Goal: Use online tool/utility: Utilize a website feature to perform a specific function

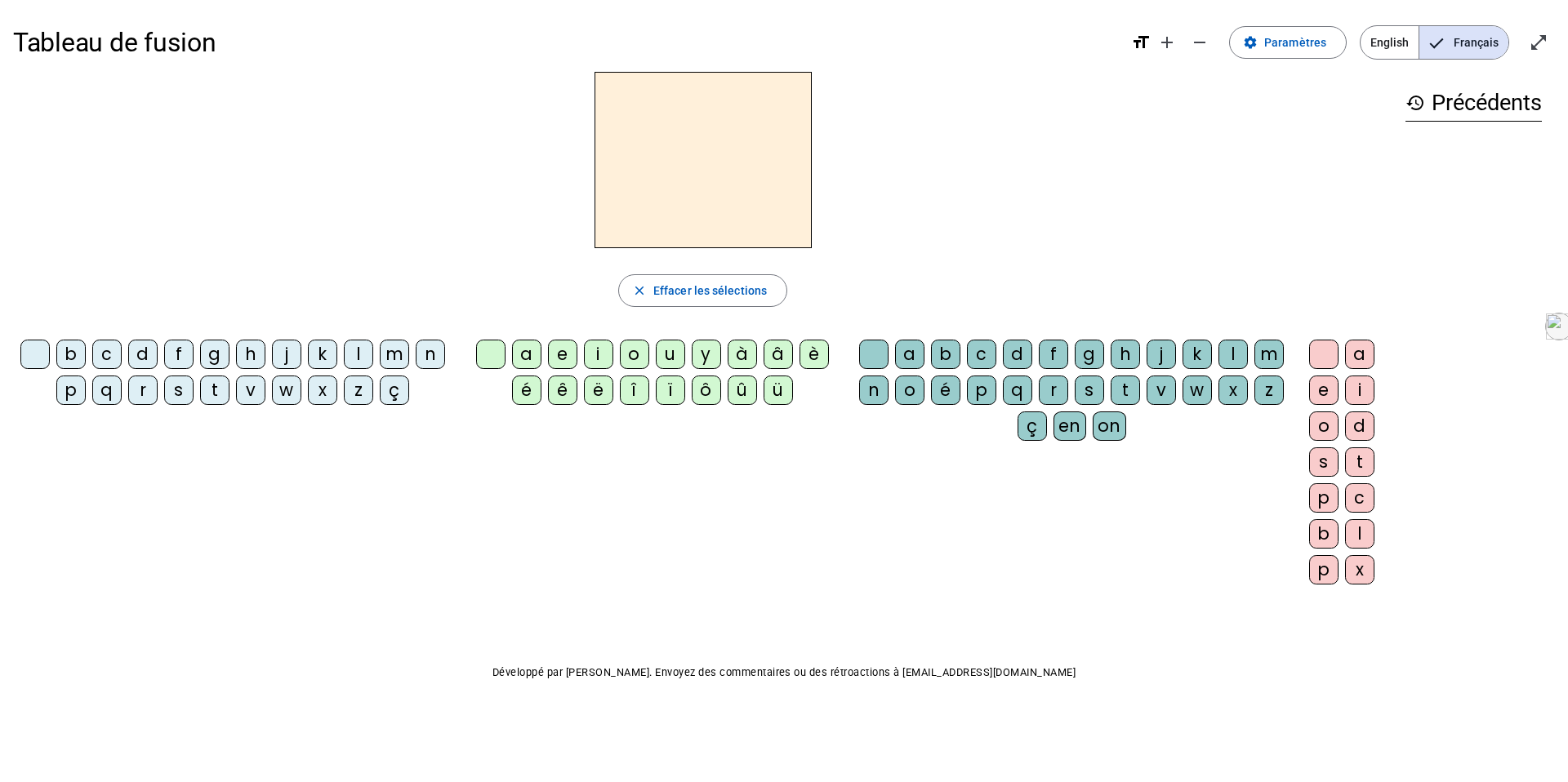
drag, startPoint x: 1033, startPoint y: 162, endPoint x: 146, endPoint y: 360, distance: 908.8
click at [146, 360] on div "d" at bounding box center [143, 354] width 29 height 29
drag, startPoint x: 146, startPoint y: 360, endPoint x: 671, endPoint y: 359, distance: 525.0
click at [671, 359] on div "u" at bounding box center [671, 354] width 29 height 29
drag, startPoint x: 671, startPoint y: 359, endPoint x: 69, endPoint y: 365, distance: 602.0
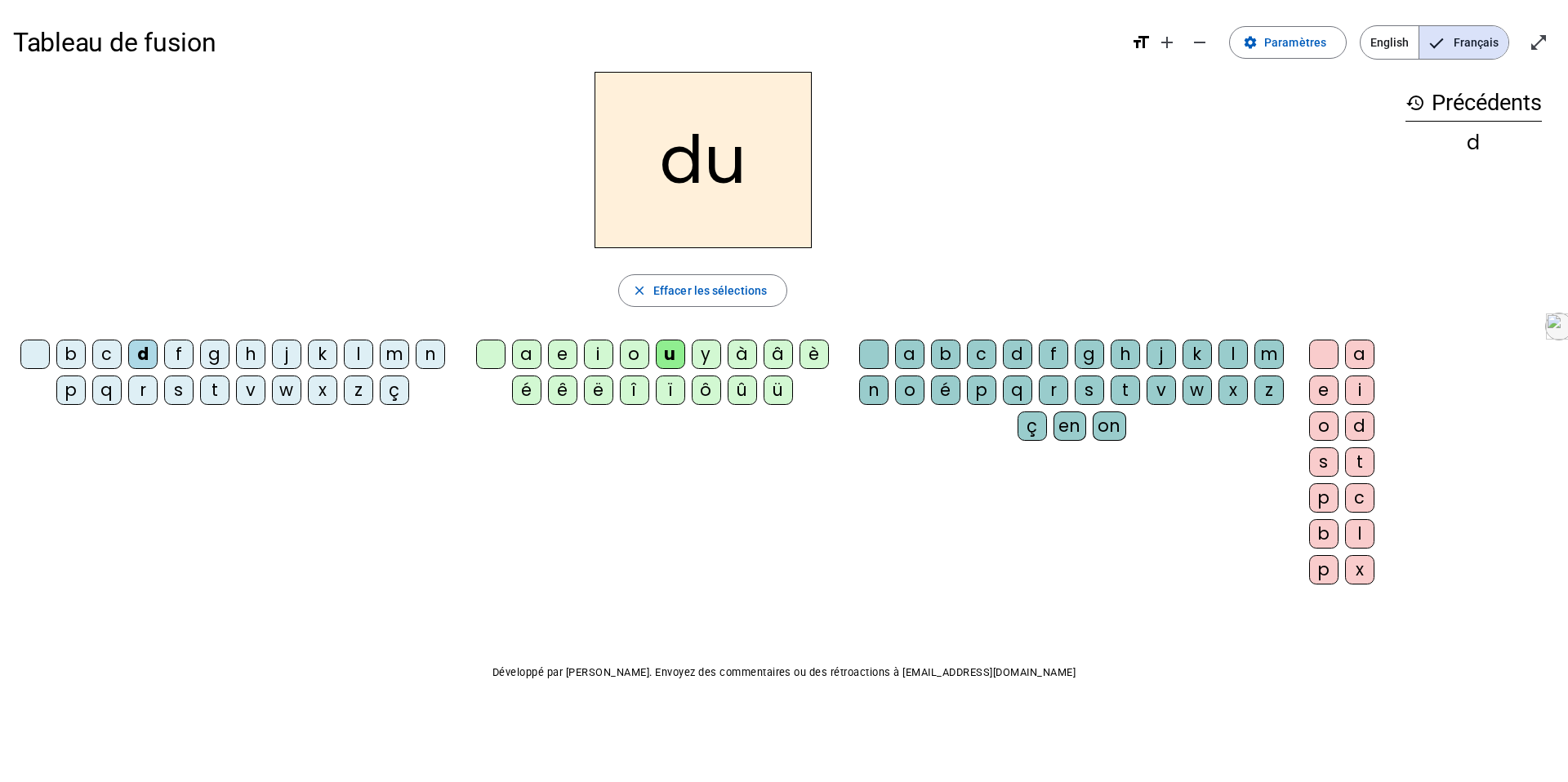
click at [69, 365] on div "b" at bounding box center [71, 354] width 29 height 29
drag, startPoint x: 69, startPoint y: 365, endPoint x: 217, endPoint y: 395, distance: 151.0
click at [217, 395] on div "t" at bounding box center [215, 390] width 29 height 29
drag, startPoint x: 217, startPoint y: 395, endPoint x: 179, endPoint y: 403, distance: 38.8
click at [179, 403] on div "s" at bounding box center [179, 390] width 29 height 29
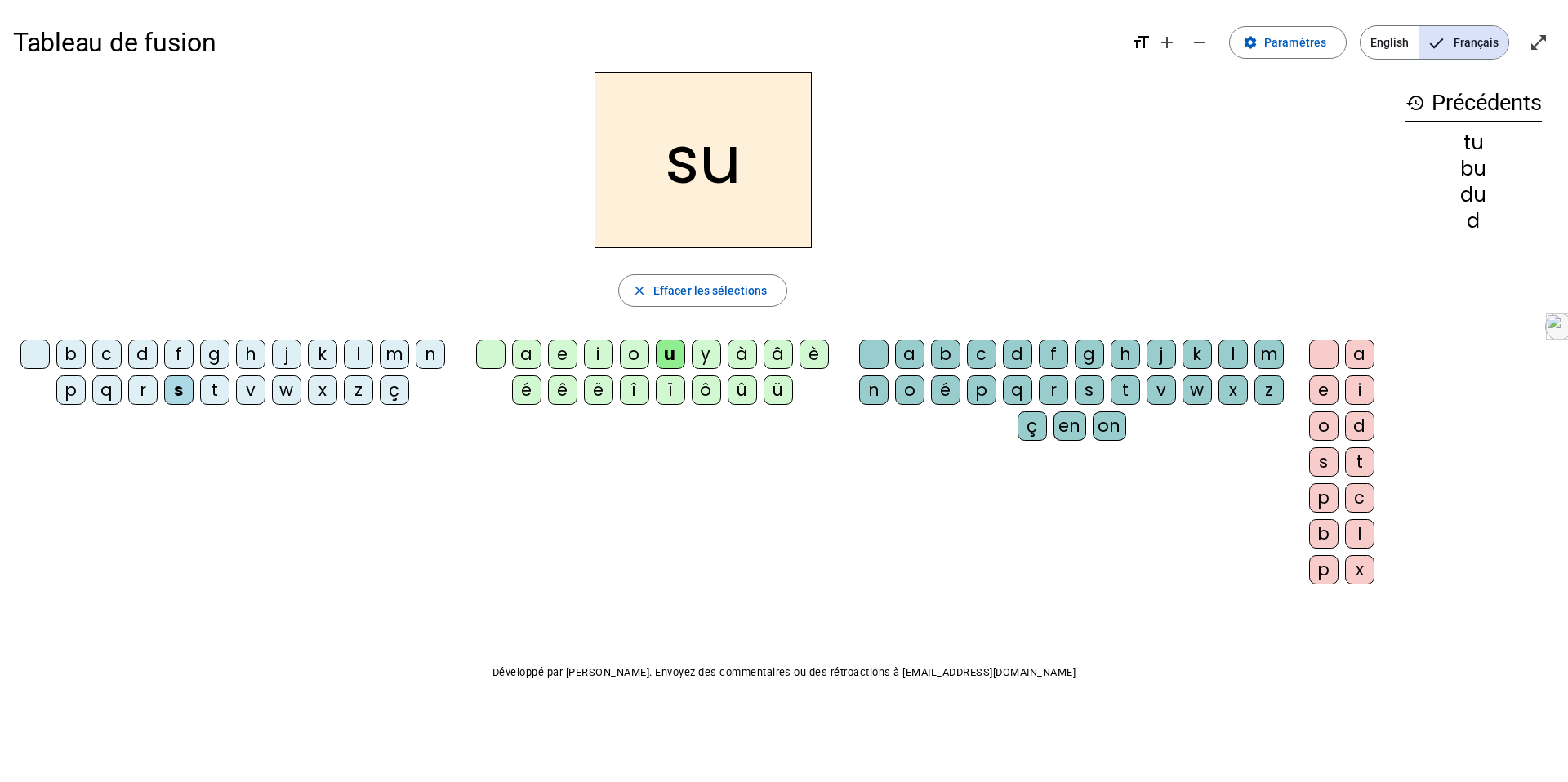
drag, startPoint x: 179, startPoint y: 403, endPoint x: 561, endPoint y: 354, distance: 385.1
click at [561, 354] on div "e" at bounding box center [563, 354] width 29 height 29
drag, startPoint x: 561, startPoint y: 354, endPoint x: 531, endPoint y: 350, distance: 30.3
click at [531, 350] on div "a" at bounding box center [526, 354] width 29 height 29
drag, startPoint x: 531, startPoint y: 350, endPoint x: 976, endPoint y: 361, distance: 445.1
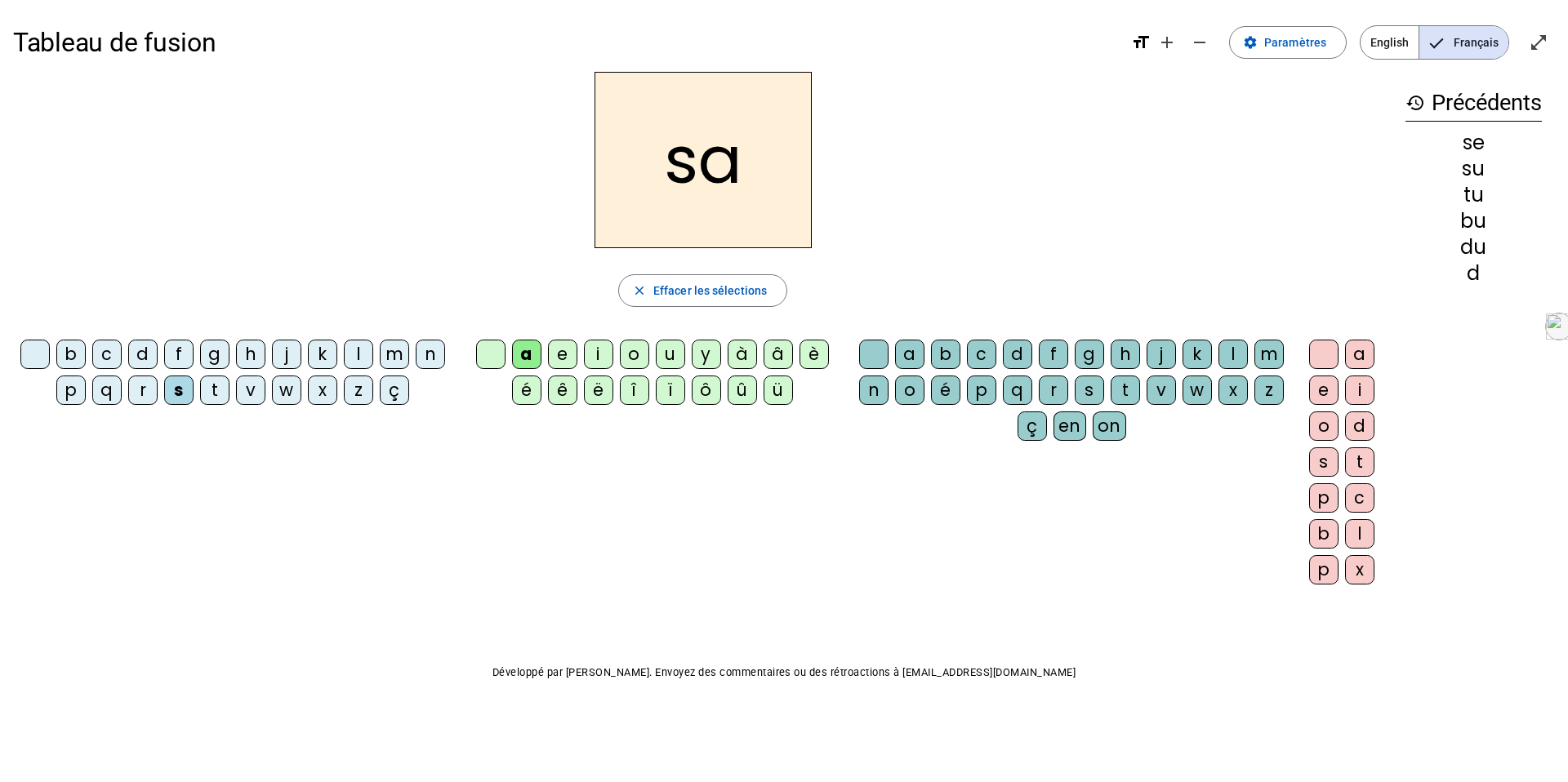
click at [976, 361] on div "c" at bounding box center [981, 354] width 29 height 29
drag, startPoint x: 976, startPoint y: 361, endPoint x: 370, endPoint y: 354, distance: 606.0
click at [370, 354] on div "l" at bounding box center [358, 354] width 29 height 29
drag, startPoint x: 370, startPoint y: 354, endPoint x: 873, endPoint y: 357, distance: 503.0
click at [873, 357] on div at bounding box center [874, 354] width 29 height 29
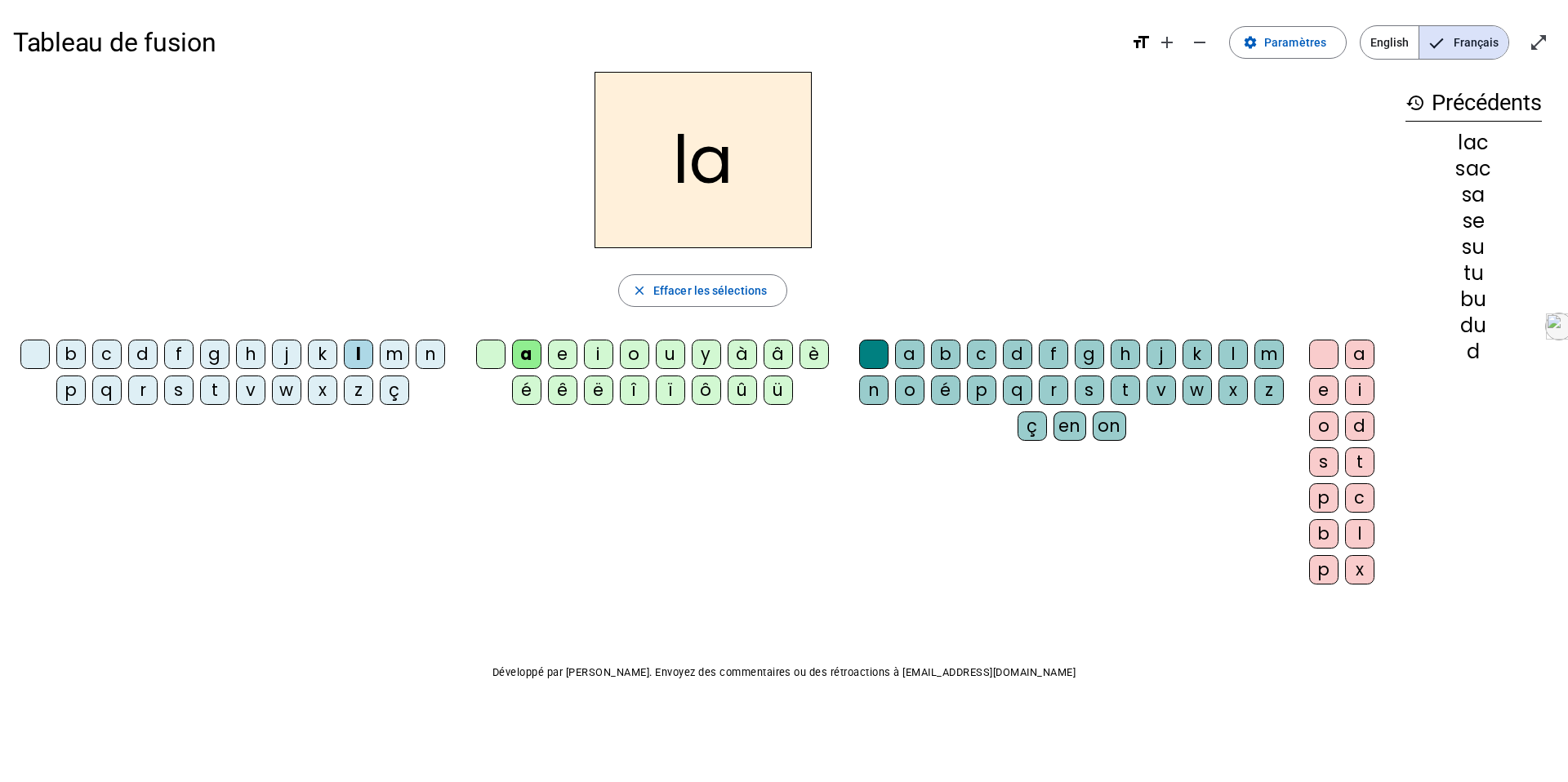
drag, startPoint x: 873, startPoint y: 357, endPoint x: 404, endPoint y: 350, distance: 469.1
click at [404, 350] on div "m" at bounding box center [395, 354] width 29 height 29
drag, startPoint x: 404, startPoint y: 350, endPoint x: 1240, endPoint y: 358, distance: 836.0
click at [1240, 358] on div "l" at bounding box center [1234, 354] width 29 height 29
drag, startPoint x: 1240, startPoint y: 358, endPoint x: 79, endPoint y: 358, distance: 1161.0
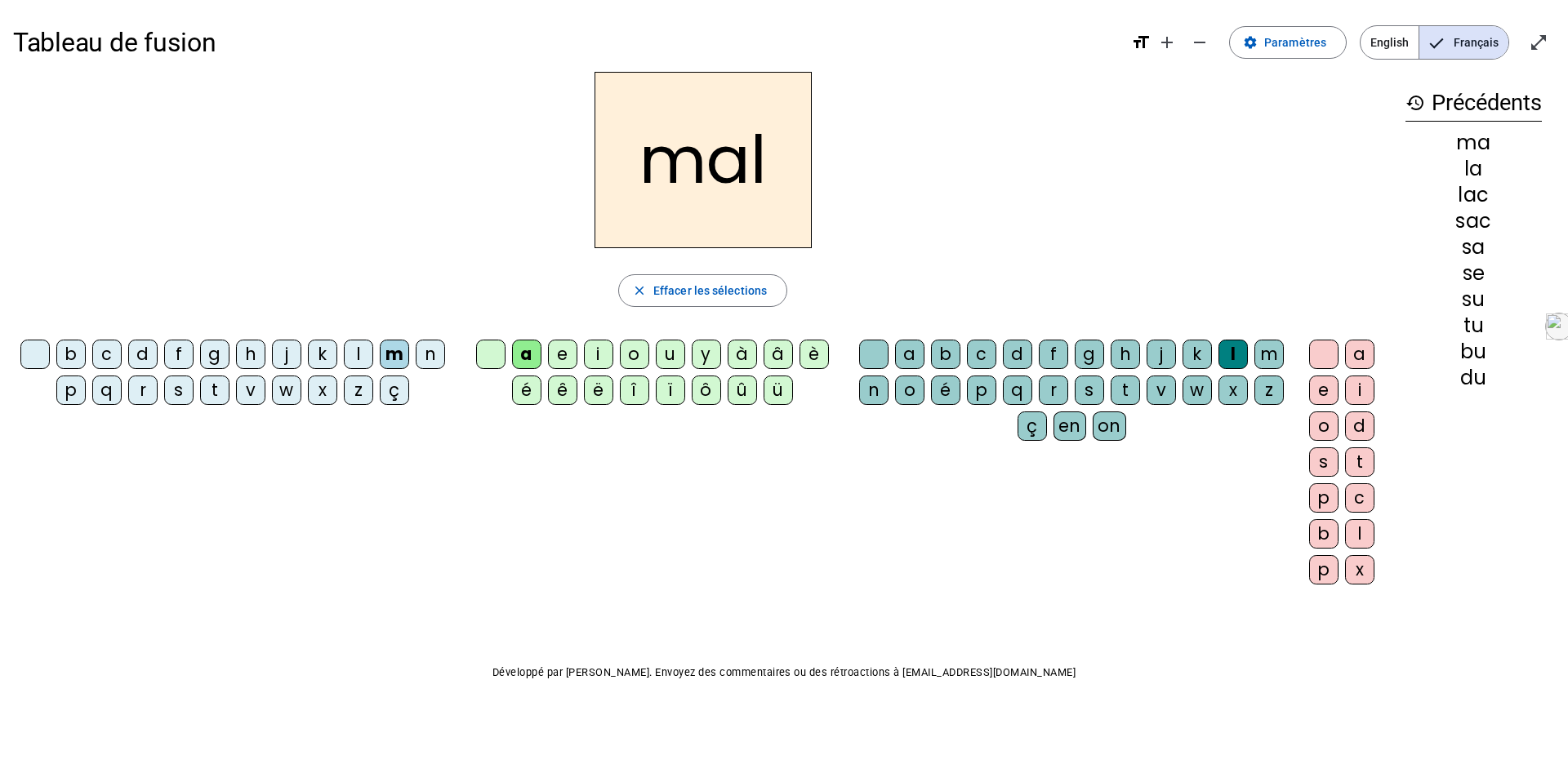
click at [79, 358] on div "b" at bounding box center [71, 354] width 29 height 29
